Goal: Task Accomplishment & Management: Use online tool/utility

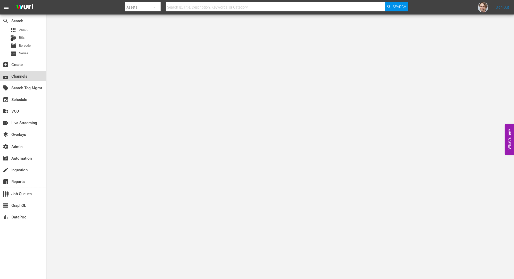
click at [23, 77] on div "subscriptions Channels" at bounding box center [14, 75] width 29 height 5
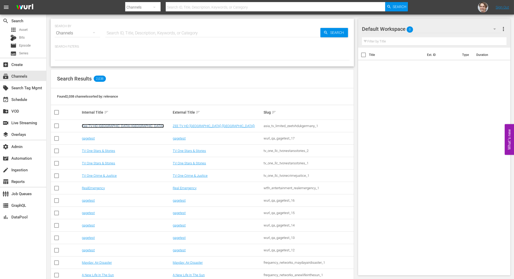
click at [96, 125] on link "Zee TV HD [GEOGRAPHIC_DATA] ([GEOGRAPHIC_DATA])" at bounding box center [123, 126] width 82 height 4
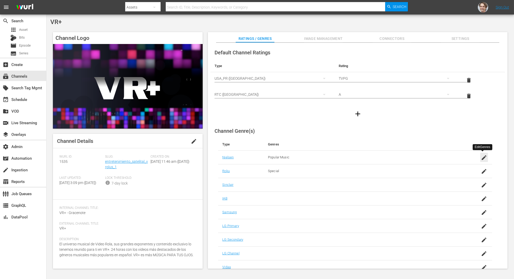
click at [485, 156] on icon "button" at bounding box center [484, 157] width 6 height 6
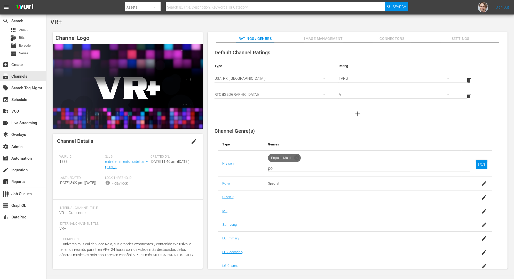
type input "pop"
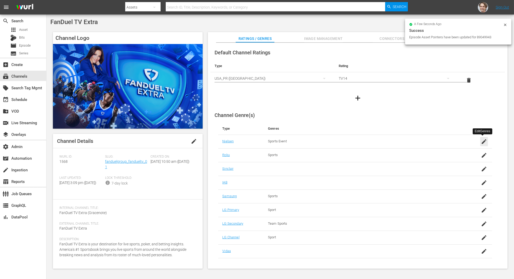
click at [481, 138] on icon "button" at bounding box center [484, 141] width 6 height 6
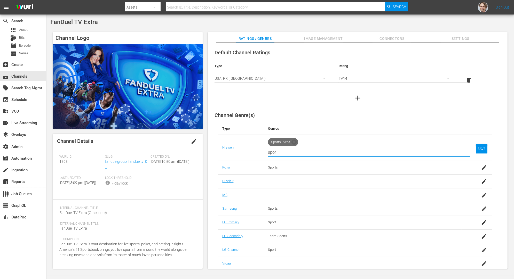
type input "sport"
